Goal: Use online tool/utility

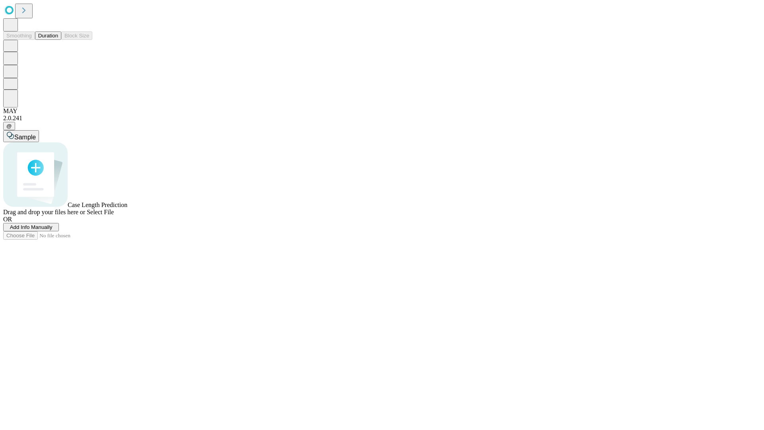
click at [58, 40] on button "Duration" at bounding box center [48, 35] width 26 height 8
click at [36, 134] on span "Sample" at bounding box center [24, 137] width 21 height 7
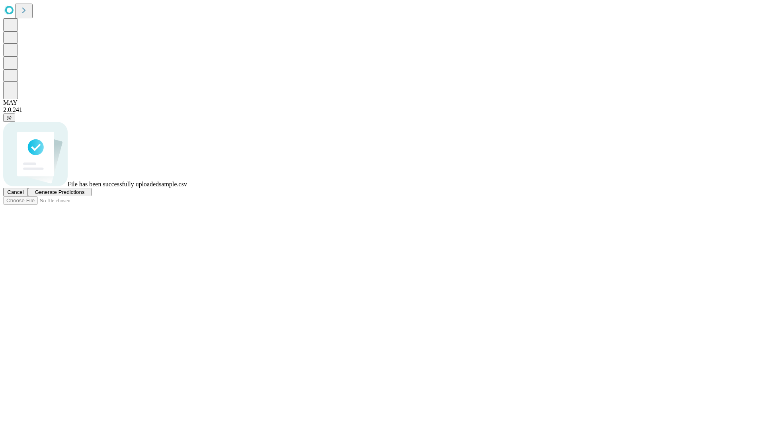
click at [84, 195] on span "Generate Predictions" at bounding box center [60, 192] width 50 height 6
